Goal: Check status: Check status

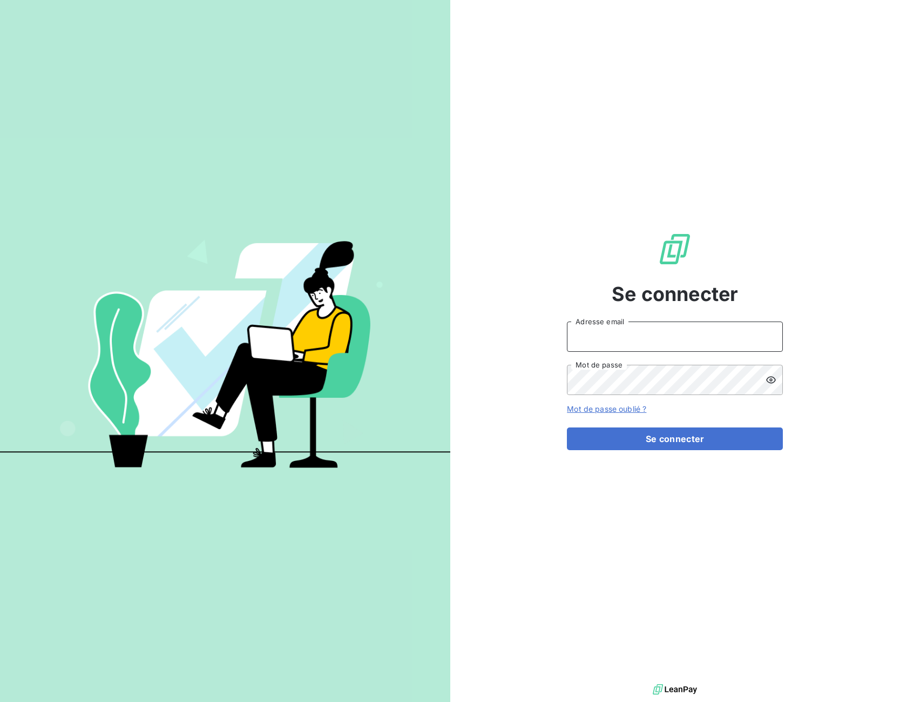
click at [608, 340] on input "Adresse email" at bounding box center [675, 336] width 216 height 30
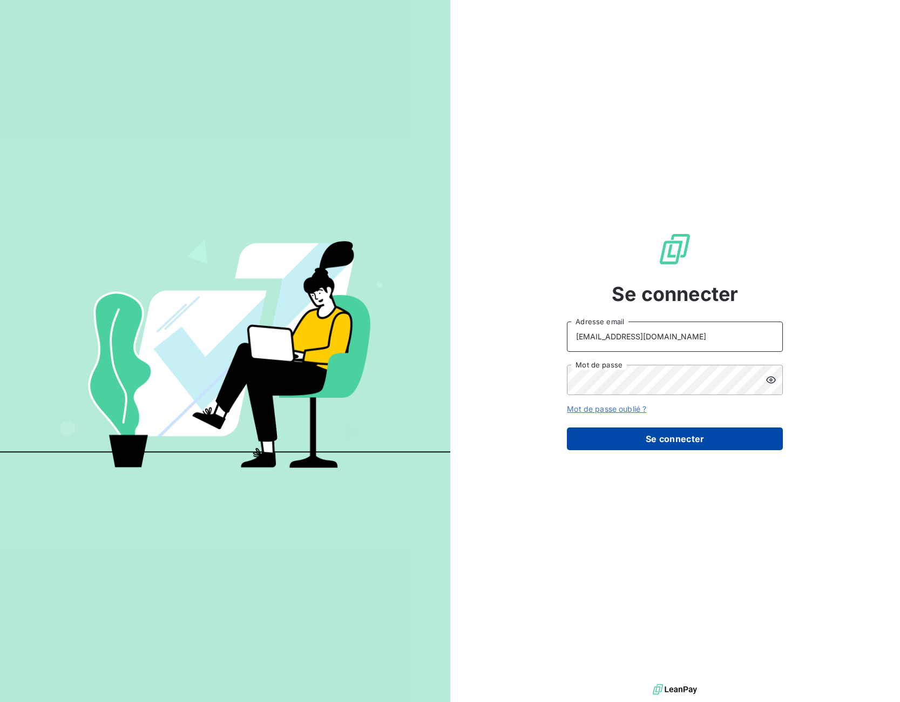
type input "[EMAIL_ADDRESS][DOMAIN_NAME]"
click at [621, 440] on button "Se connecter" at bounding box center [675, 438] width 216 height 23
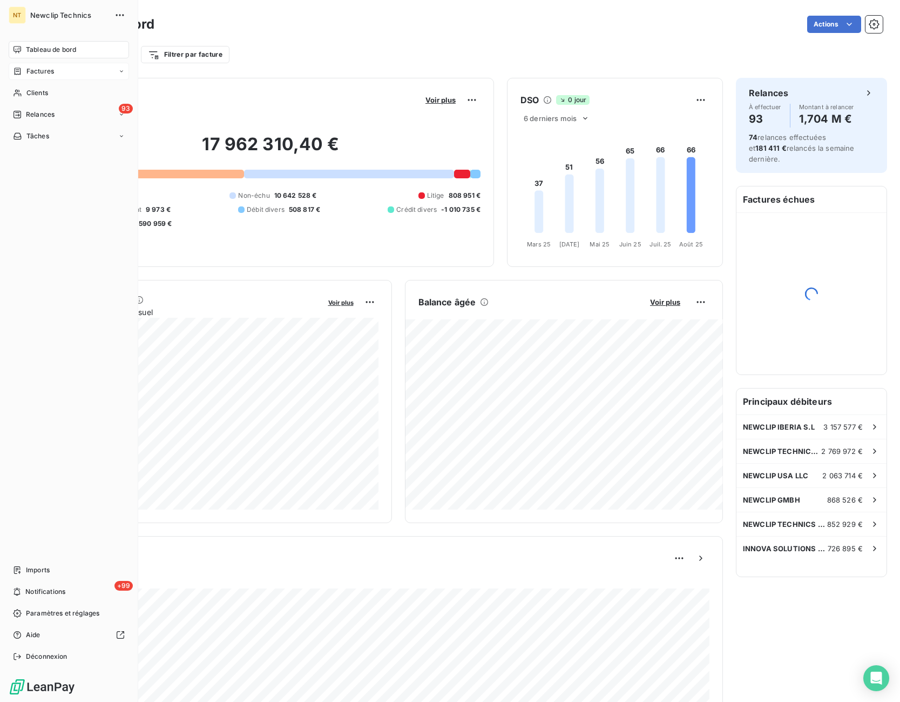
click at [30, 75] on span "Factures" at bounding box center [40, 71] width 28 height 10
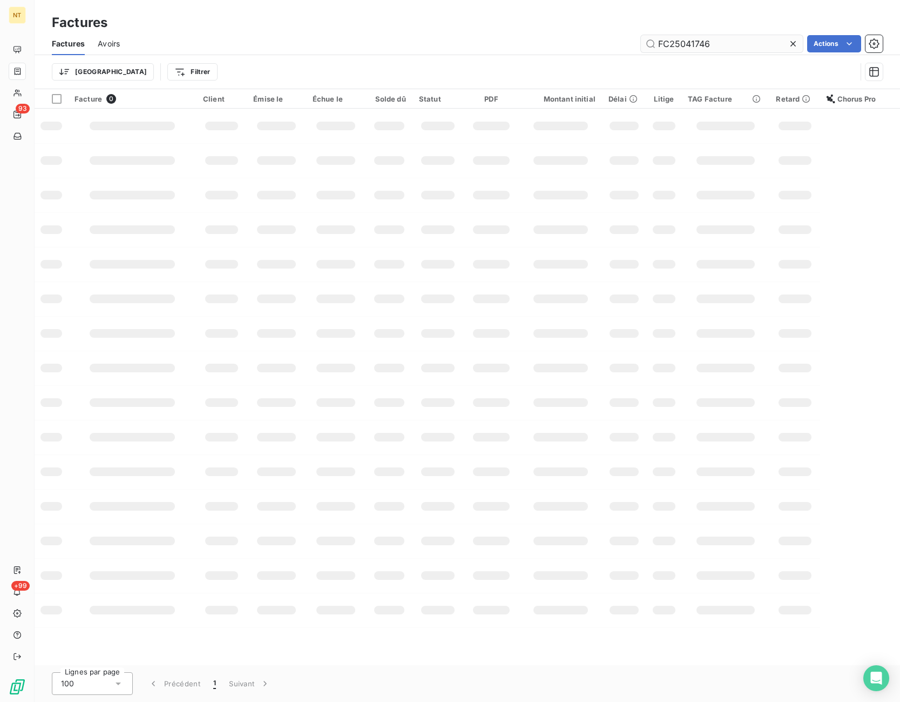
drag, startPoint x: 718, startPoint y: 41, endPoint x: 610, endPoint y: 45, distance: 107.6
click at [641, 45] on input "FC25041746" at bounding box center [722, 43] width 162 height 17
type input "FC25080600"
click at [818, 47] on html "NT 93 +99 Factures Factures Avoirs FC25080600 Actions Trier Filtrer Facture 0 C…" at bounding box center [450, 351] width 900 height 702
click at [777, 47] on html "NT 93 +99 Factures Factures Avoirs FC25080600 Actions Trier Filtrer Facture 0 C…" at bounding box center [450, 351] width 900 height 702
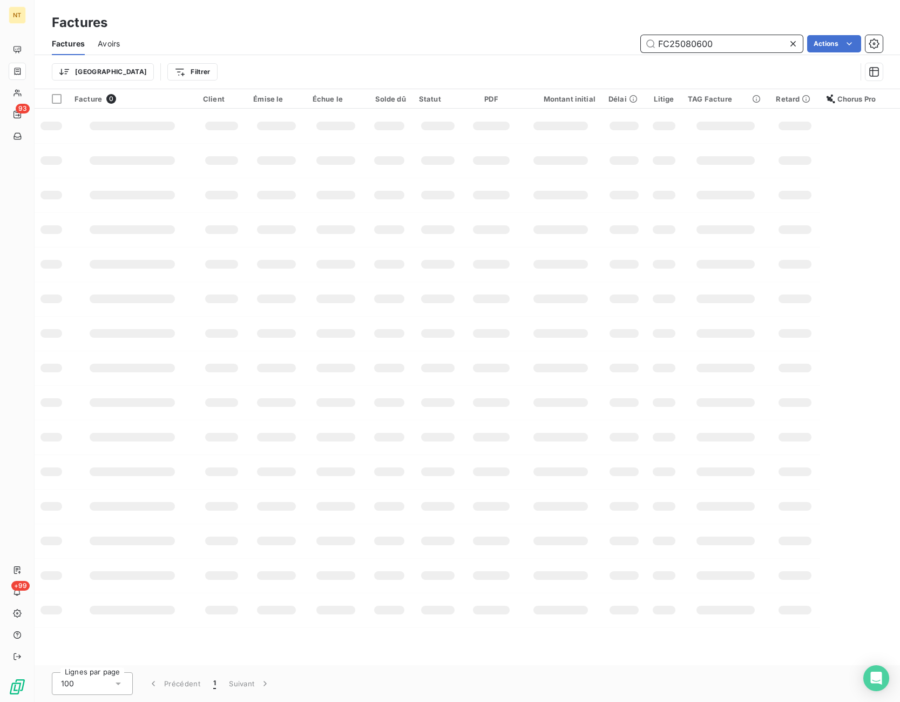
click at [752, 45] on input "FC25080600" at bounding box center [722, 43] width 162 height 17
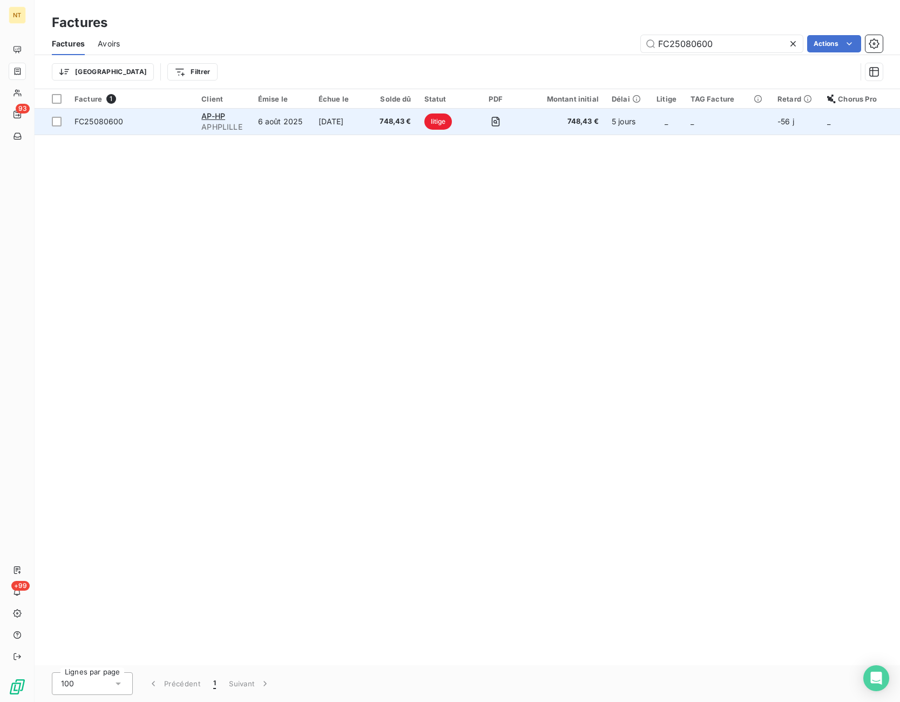
click at [466, 130] on td "litige" at bounding box center [443, 122] width 50 height 26
